Goal: Information Seeking & Learning: Learn about a topic

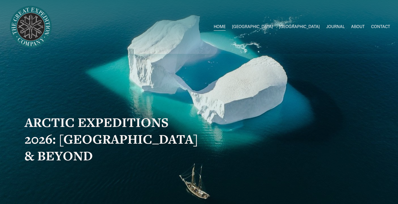
click at [0, 0] on span "2026 Expeditions" at bounding box center [0, 0] width 0 height 0
click at [359, 27] on link "ABOUT" at bounding box center [358, 27] width 14 height 8
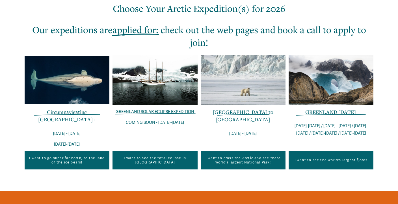
scroll to position [204, 0]
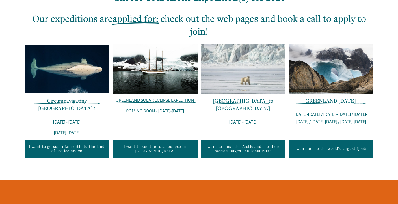
click at [82, 145] on link "I want to go super far north, to the land of the ice bears!" at bounding box center [67, 149] width 85 height 18
click at [149, 174] on div "Our expeditions are applied for : check out the web pages and book a call to ap…" at bounding box center [199, 79] width 398 height 199
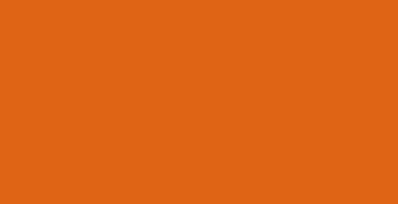
scroll to position [441, 0]
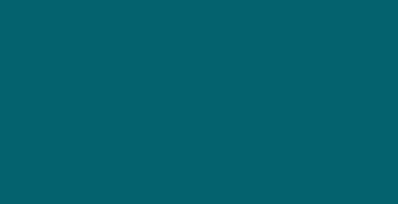
scroll to position [927, 0]
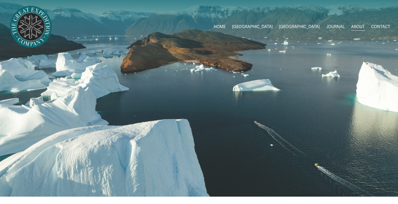
click at [340, 23] on link "JOURNAL" at bounding box center [335, 27] width 19 height 8
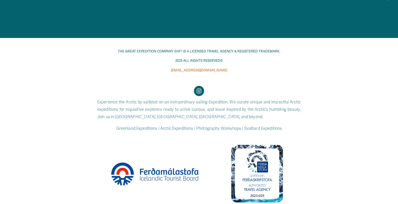
scroll to position [907, 0]
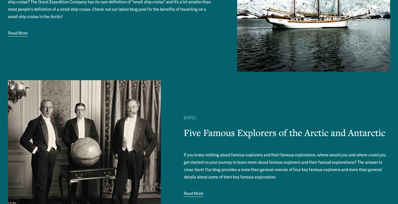
drag, startPoint x: 0, startPoint y: 0, endPoint x: 340, endPoint y: 23, distance: 340.6
click at [340, 23] on div "Greenland Joe Shutter 11/28/24 Greenland Joe Shutter 11/28/24 The Untold Benefi…" at bounding box center [199, 161] width 382 height 824
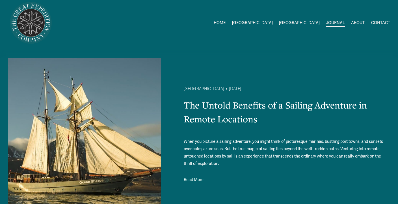
scroll to position [0, 0]
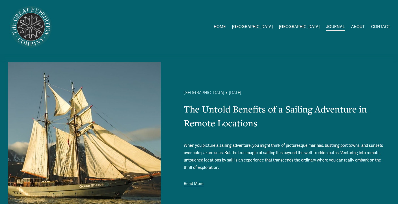
click at [0, 0] on span "Greenland Exped Dates" at bounding box center [0, 0] width 0 height 0
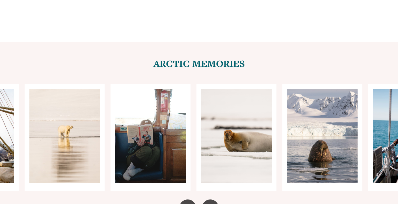
scroll to position [2273, 0]
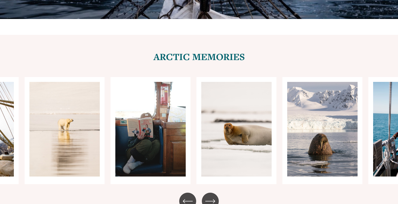
click at [210, 196] on icon "\a \a \a Next\a \a" at bounding box center [210, 201] width 10 height 10
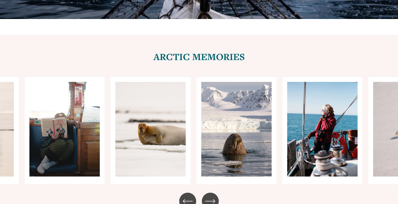
click at [210, 196] on icon "\a \a \a Next\a \a" at bounding box center [210, 201] width 10 height 10
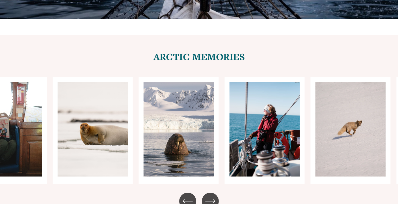
click at [210, 196] on icon "\a \a \a Next\a \a" at bounding box center [210, 201] width 10 height 10
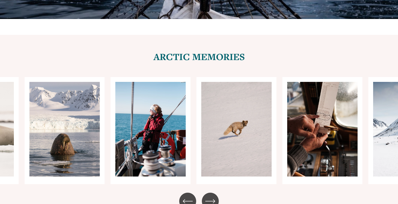
click at [210, 196] on icon "\a \a \a Next\a \a" at bounding box center [210, 201] width 10 height 10
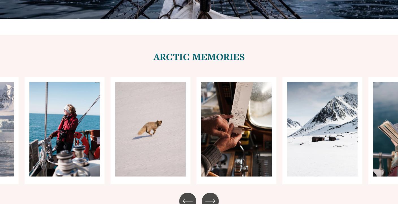
click at [210, 196] on icon "\a \a \a Next\a \a" at bounding box center [210, 201] width 10 height 10
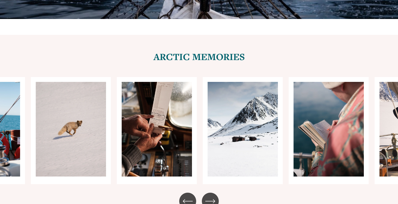
click at [210, 196] on icon "\a \a \a Next\a \a" at bounding box center [210, 201] width 10 height 10
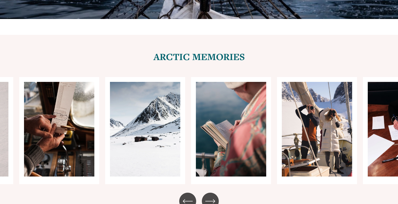
click at [210, 196] on icon "\a \a \a Next\a \a" at bounding box center [210, 201] width 10 height 10
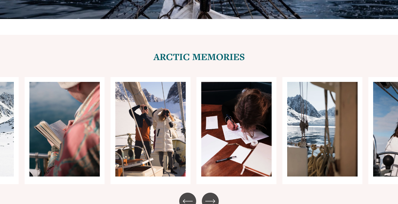
click at [210, 196] on icon "\a \a \a Next\a \a" at bounding box center [210, 201] width 10 height 10
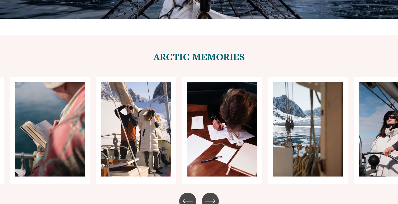
click at [210, 196] on icon "\a \a \a Next\a \a" at bounding box center [210, 201] width 10 height 10
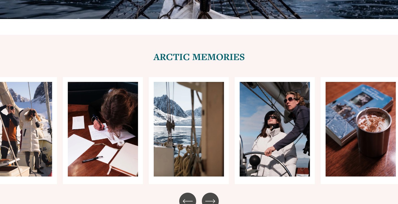
click at [210, 196] on icon "\a \a \a Next\a \a" at bounding box center [210, 201] width 10 height 10
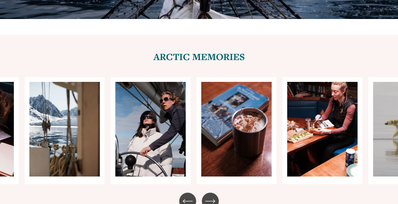
click at [210, 196] on icon "\a \a \a Next\a \a" at bounding box center [210, 201] width 10 height 10
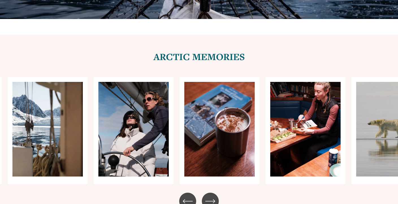
click at [210, 196] on icon "\a \a \a Next\a \a" at bounding box center [210, 201] width 10 height 10
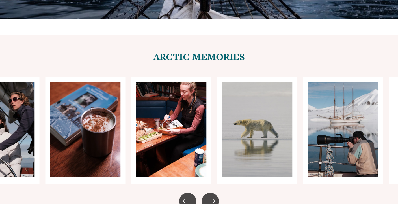
click at [210, 196] on icon "\a \a \a Next\a \a" at bounding box center [210, 201] width 10 height 10
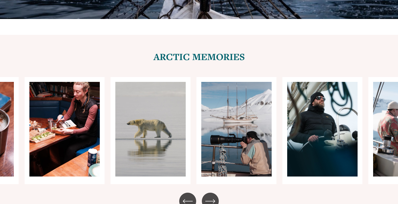
click at [210, 196] on icon "\a \a \a Next\a \a" at bounding box center [210, 201] width 10 height 10
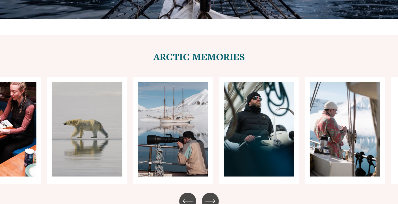
click at [210, 196] on icon "\a \a \a Next\a \a" at bounding box center [210, 201] width 10 height 10
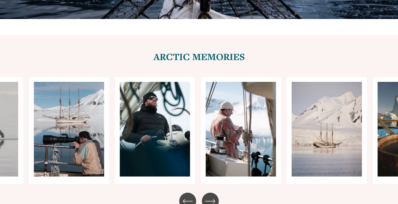
click at [210, 196] on icon "\a \a \a Next\a \a" at bounding box center [210, 201] width 10 height 10
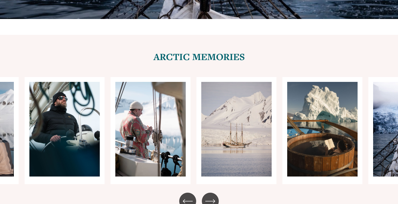
click at [210, 196] on icon "\a \a \a Next\a \a" at bounding box center [210, 201] width 10 height 10
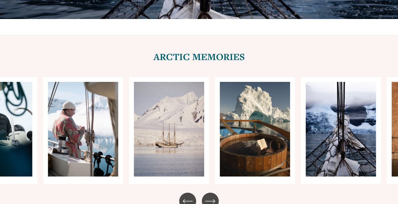
click at [210, 196] on icon "\a \a \a Next\a \a" at bounding box center [210, 201] width 10 height 10
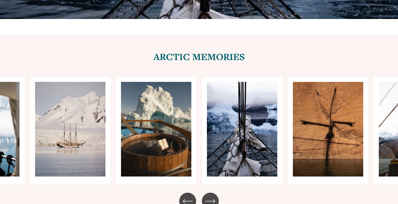
click at [210, 196] on icon "\a \a \a Next\a \a" at bounding box center [210, 201] width 10 height 10
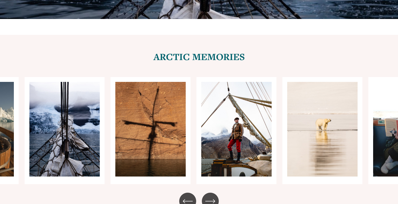
click at [210, 196] on icon "\a \a \a Next\a \a" at bounding box center [210, 201] width 10 height 10
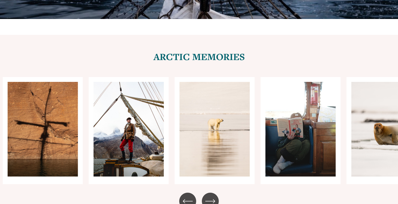
click at [210, 196] on icon "\a \a \a Next\a \a" at bounding box center [210, 201] width 10 height 10
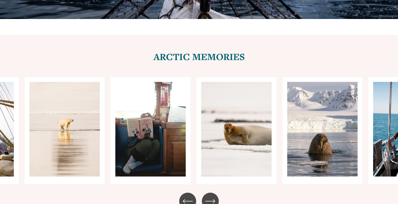
click at [210, 196] on icon "\a \a \a Next\a \a" at bounding box center [210, 201] width 10 height 10
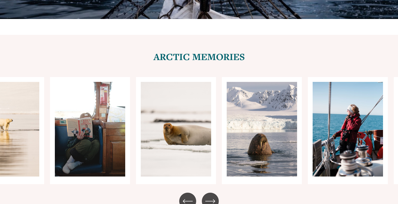
click at [210, 196] on icon "\a \a \a Next\a \a" at bounding box center [210, 201] width 10 height 10
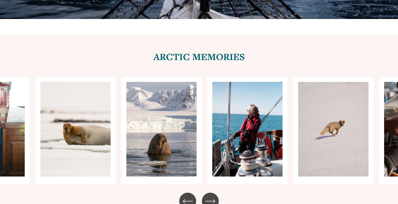
click at [210, 196] on icon "\a \a \a Next\a \a" at bounding box center [210, 201] width 10 height 10
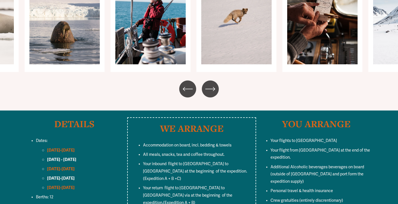
scroll to position [2386, 0]
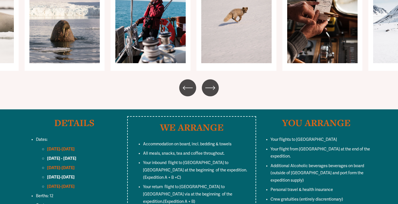
click at [78, 136] on p "Dates:" at bounding box center [80, 139] width 88 height 7
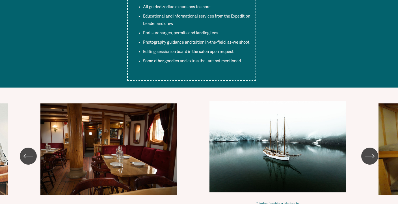
scroll to position [2702, 0]
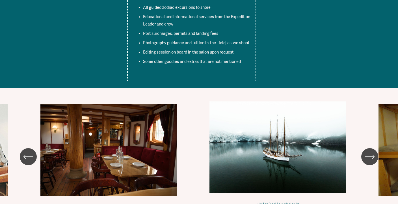
click at [371, 148] on div "\a \a \a Next\a \a" at bounding box center [369, 156] width 17 height 17
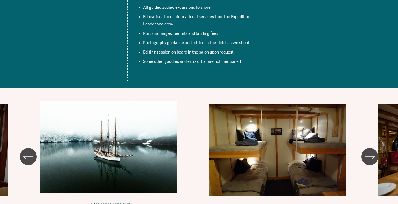
click at [373, 151] on icon "\a \a \a Next\a \a" at bounding box center [370, 156] width 10 height 10
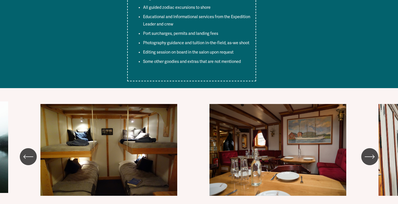
click at [373, 151] on icon "\a \a \a Next\a \a" at bounding box center [370, 156] width 10 height 10
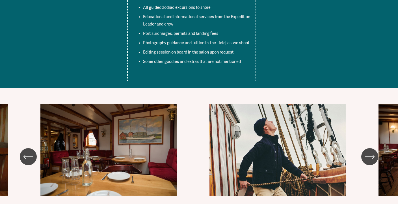
click at [373, 151] on icon "\a \a \a Next\a \a" at bounding box center [370, 156] width 10 height 10
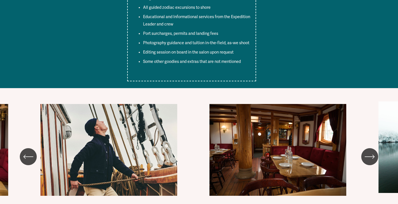
click at [373, 151] on icon "\a \a \a Next\a \a" at bounding box center [370, 156] width 10 height 10
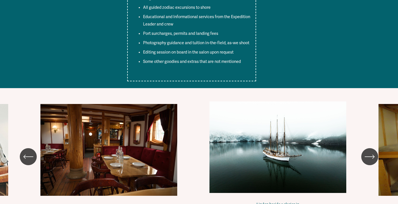
click at [373, 151] on icon "\a \a \a Next\a \a" at bounding box center [370, 156] width 10 height 10
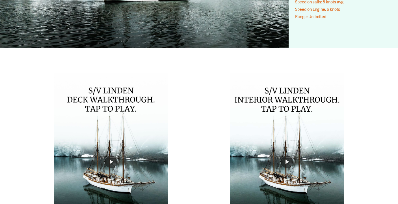
scroll to position [3166, 0]
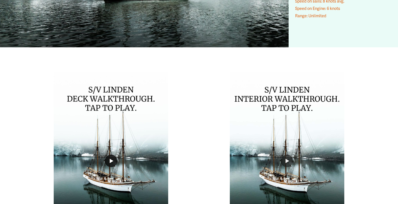
click at [114, 154] on button "Play" at bounding box center [111, 160] width 12 height 12
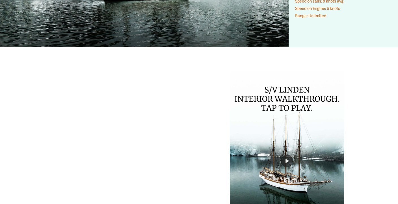
click at [209, 140] on div "LIFE ON BOARD S/V LINDEN S/V [GEOGRAPHIC_DATA] is undeniably a [MEDICAL_DATA]-w…" at bounding box center [199, 22] width 398 height 496
type input "***"
